Goal: Navigation & Orientation: Go to known website

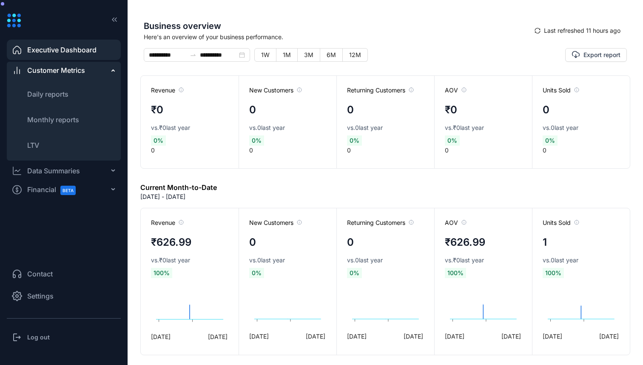
click at [38, 336] on h3 "Log out" at bounding box center [38, 337] width 23 height 9
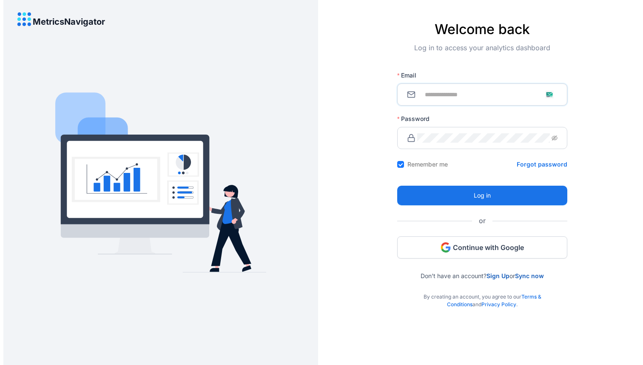
click at [488, 90] on input "Email" at bounding box center [487, 94] width 140 height 9
click at [424, 178] on div "Log in" at bounding box center [482, 190] width 170 height 30
click at [475, 248] on span "Continue with Google" at bounding box center [488, 246] width 71 height 9
